Goal: Navigation & Orientation: Find specific page/section

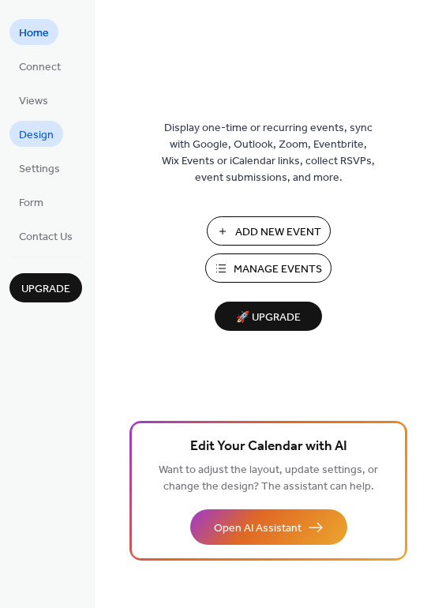
click at [52, 135] on link "Design" at bounding box center [36, 134] width 54 height 26
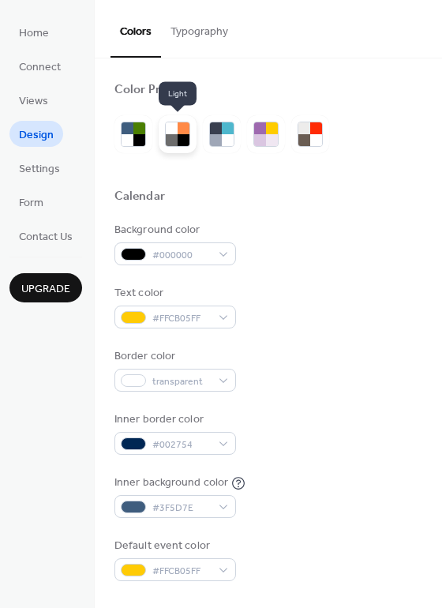
click at [180, 133] on div at bounding box center [184, 128] width 12 height 12
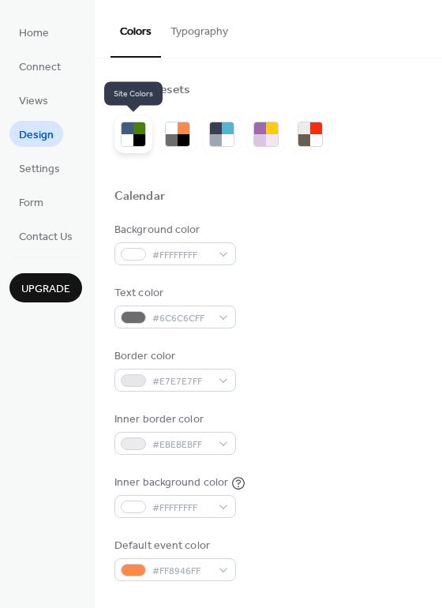
click at [131, 133] on div at bounding box center [128, 128] width 12 height 12
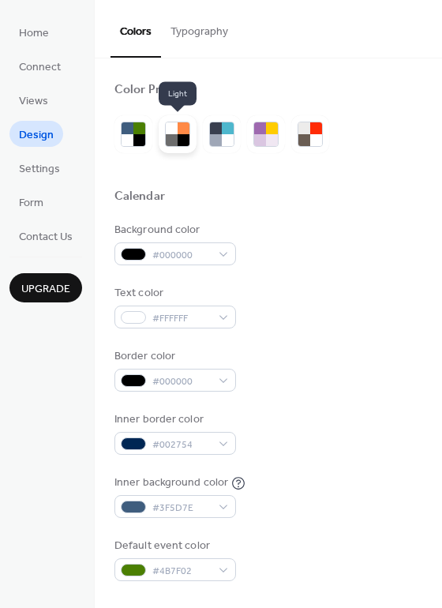
click at [178, 133] on div at bounding box center [184, 128] width 12 height 12
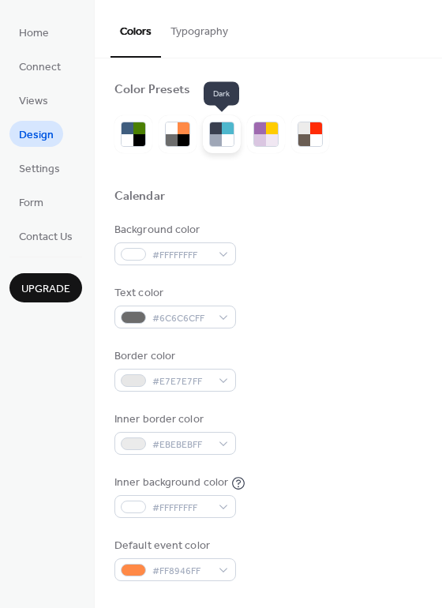
click at [214, 130] on div at bounding box center [216, 128] width 12 height 12
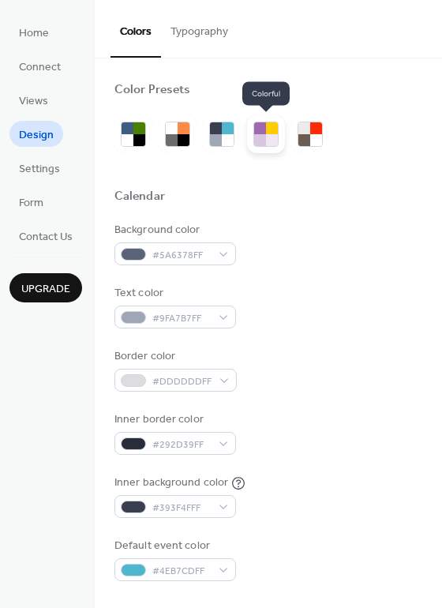
click at [272, 132] on div at bounding box center [272, 128] width 12 height 12
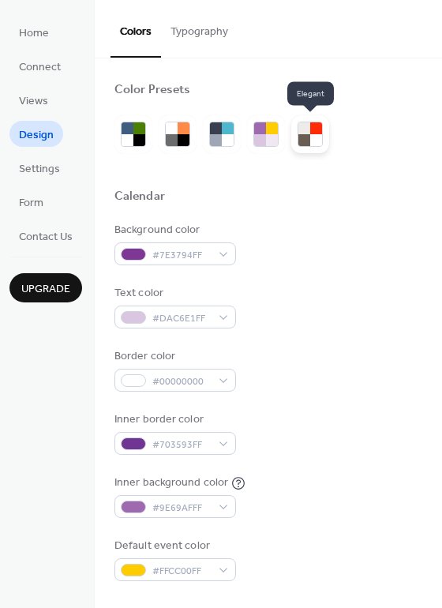
click at [305, 138] on div at bounding box center [304, 140] width 12 height 12
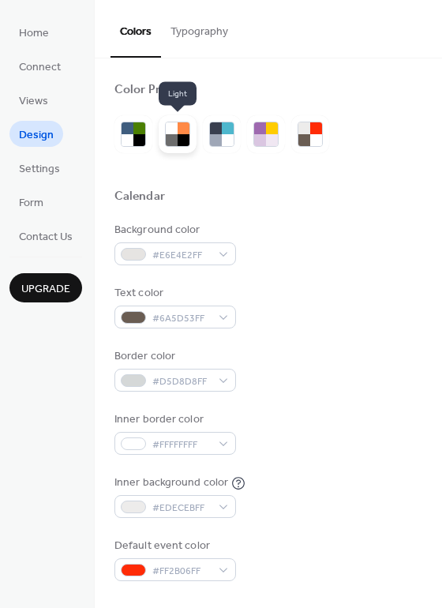
click at [182, 132] on div at bounding box center [184, 128] width 12 height 12
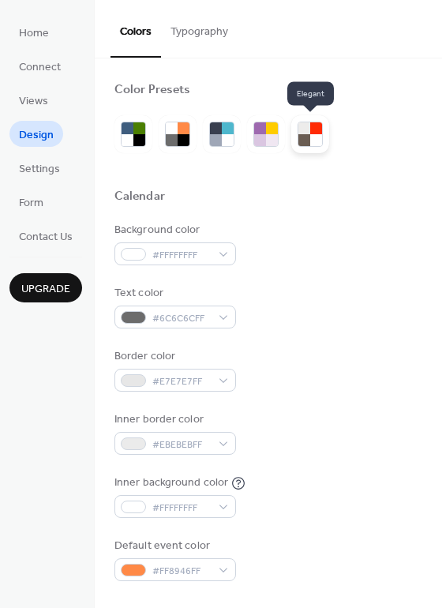
drag, startPoint x: 315, startPoint y: 134, endPoint x: 304, endPoint y: 142, distance: 13.6
click at [314, 137] on div at bounding box center [316, 140] width 12 height 12
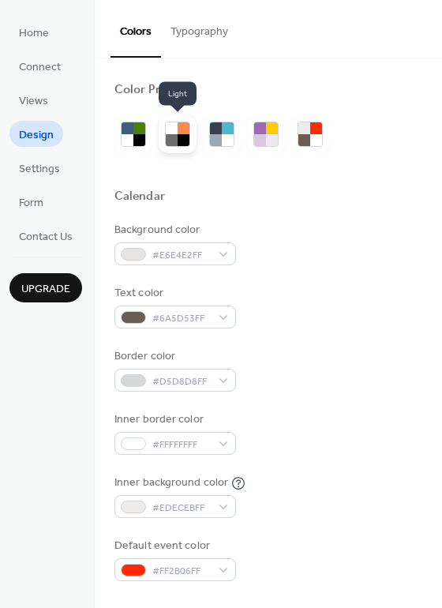
click at [183, 139] on div at bounding box center [184, 140] width 12 height 12
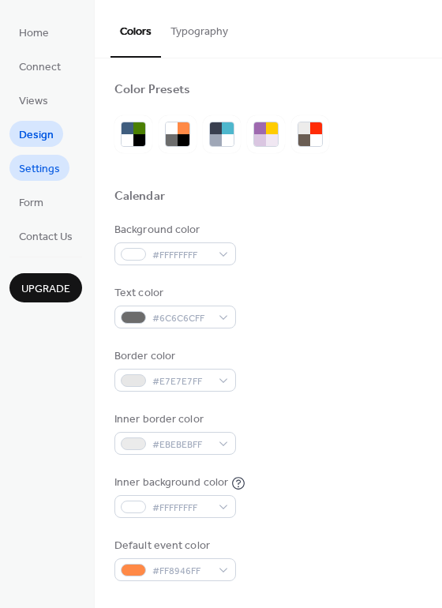
click at [36, 169] on span "Settings" at bounding box center [39, 169] width 41 height 17
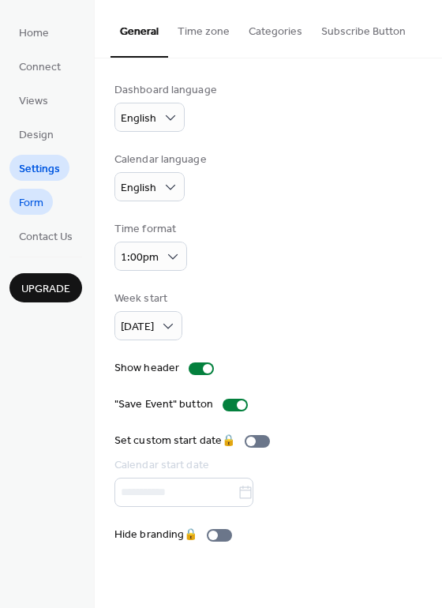
click at [22, 200] on span "Form" at bounding box center [31, 203] width 24 height 17
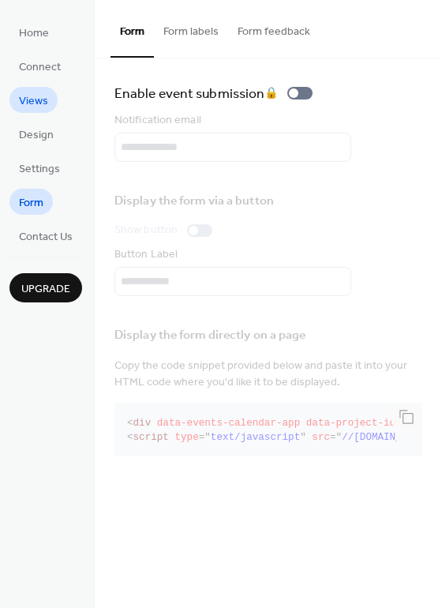
click at [40, 106] on span "Views" at bounding box center [33, 101] width 29 height 17
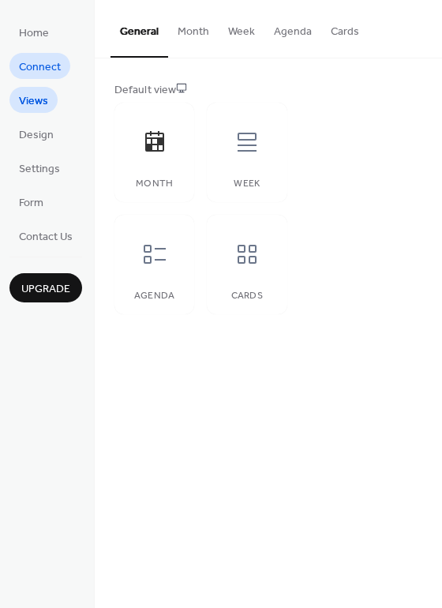
click at [25, 62] on span "Connect" at bounding box center [40, 67] width 42 height 17
